Goal: Check status: Check status

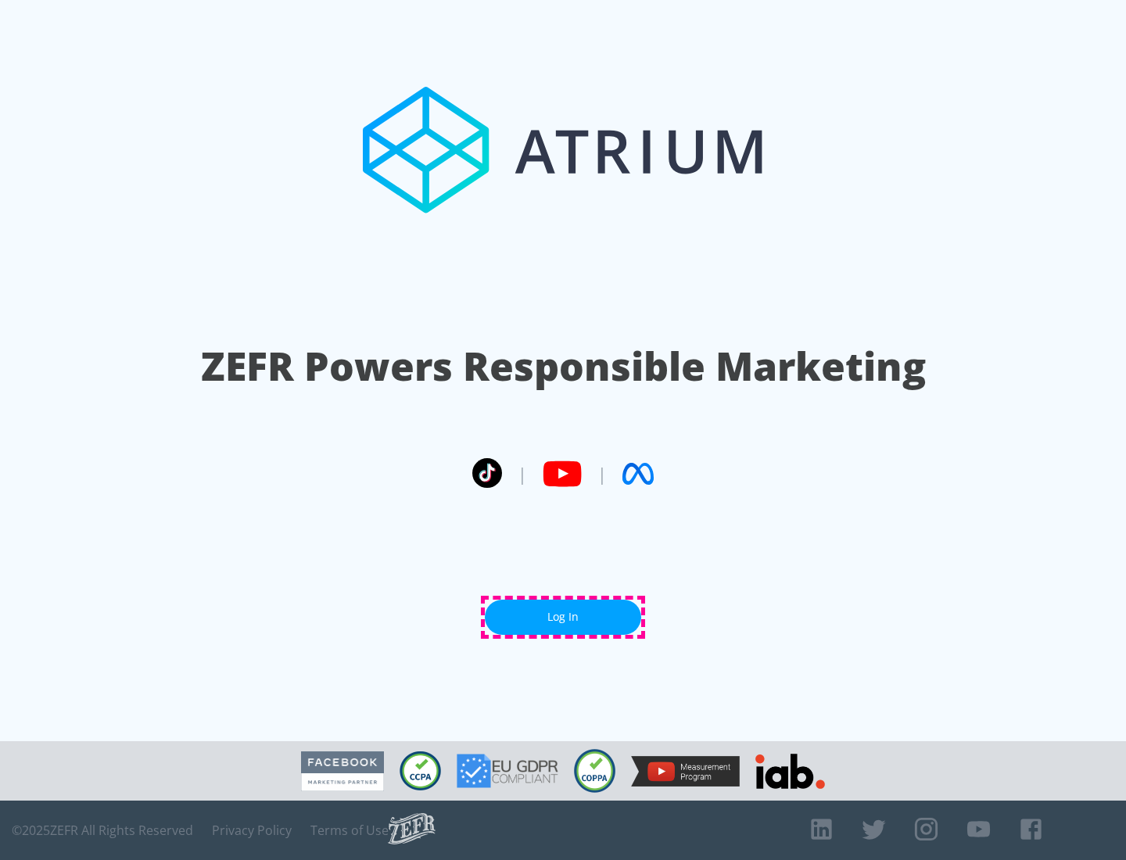
click at [563, 617] on link "Log In" at bounding box center [563, 617] width 156 height 35
